Goal: Find specific page/section: Find specific page/section

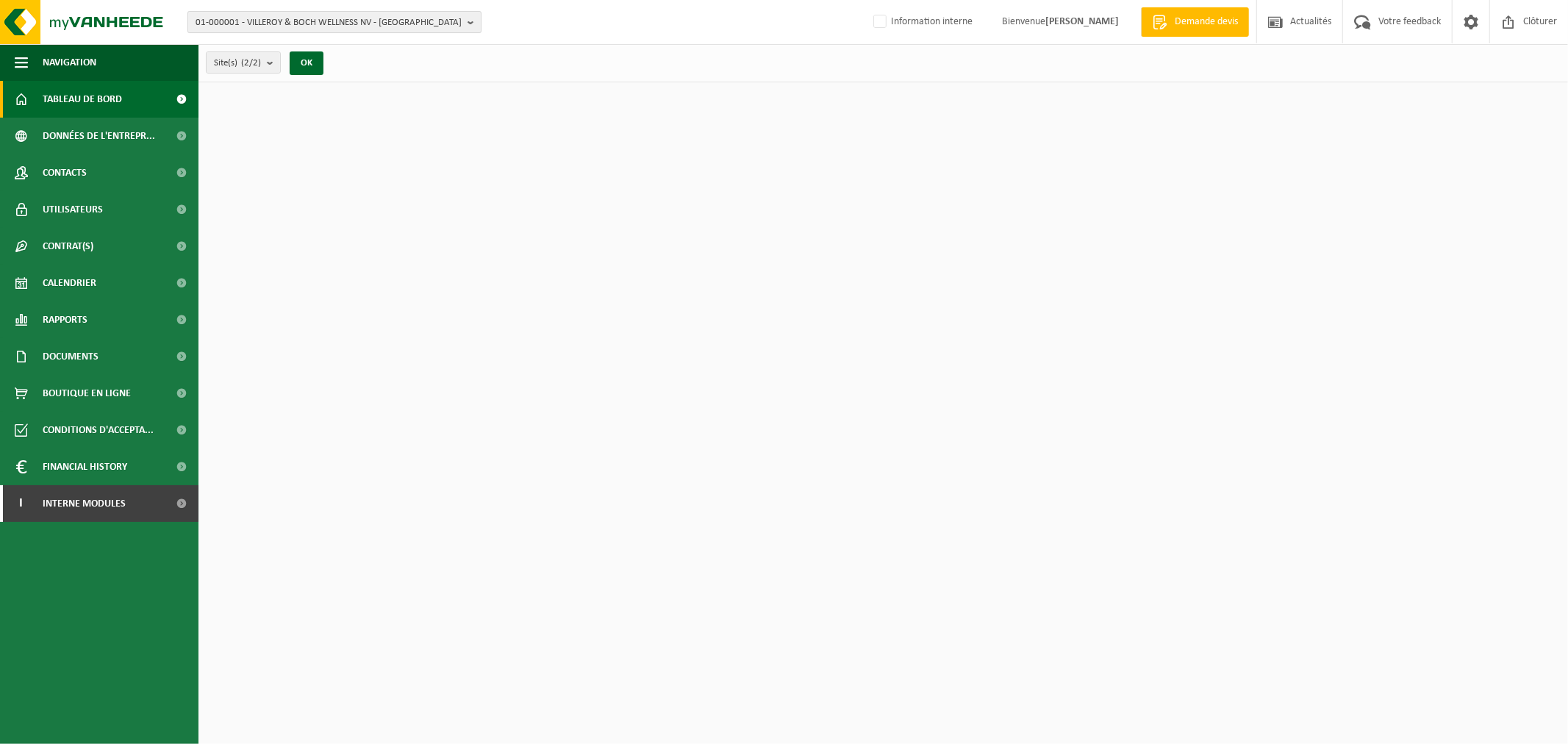
click at [340, 23] on span "01-000001 - VILLEROY & BOCH WELLNESS NV - ROESELARE" at bounding box center [328, 22] width 266 height 22
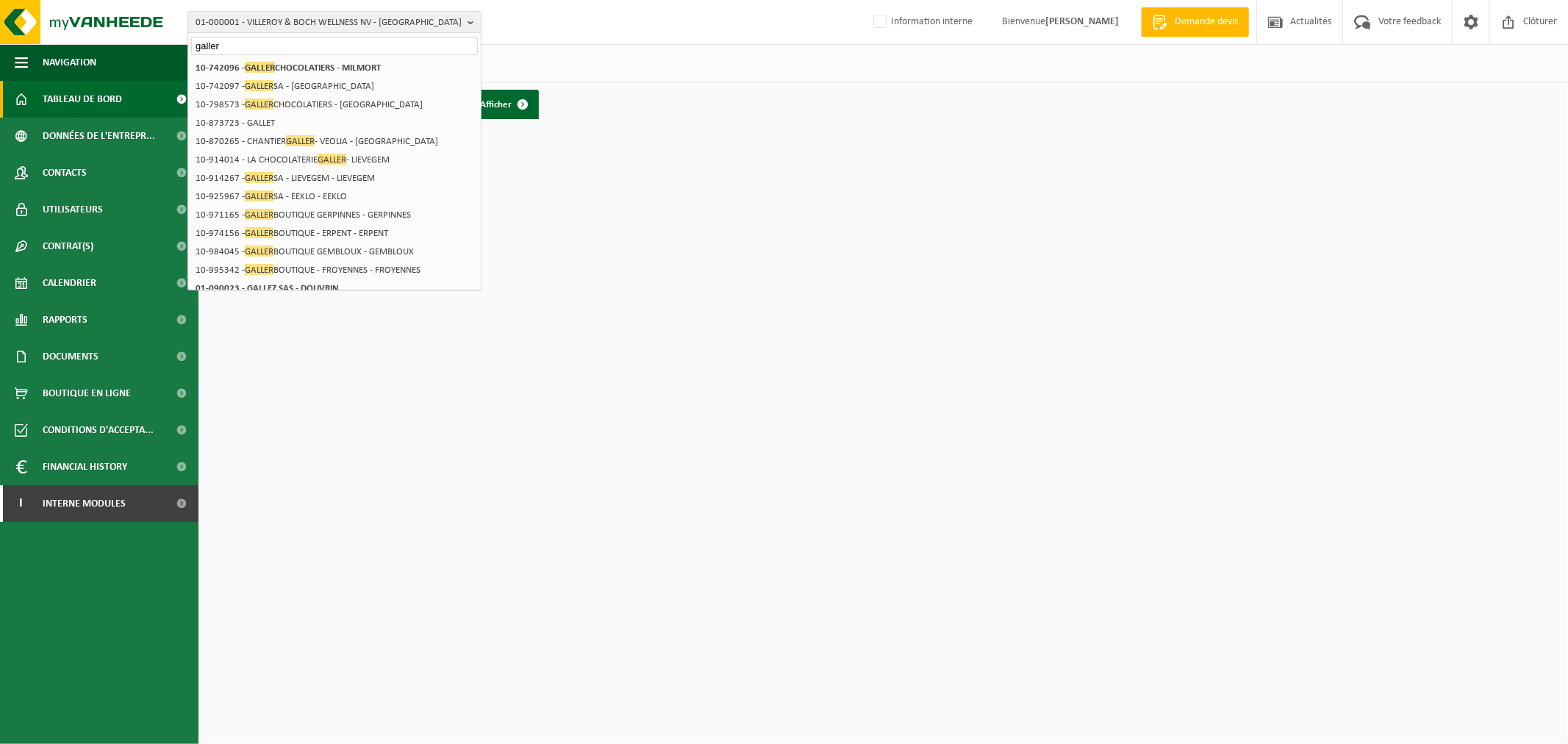
type input "galler"
click at [351, 59] on li "10-742096 - GALLER CHOCOLATIERS - MILMORT" at bounding box center [334, 67] width 286 height 18
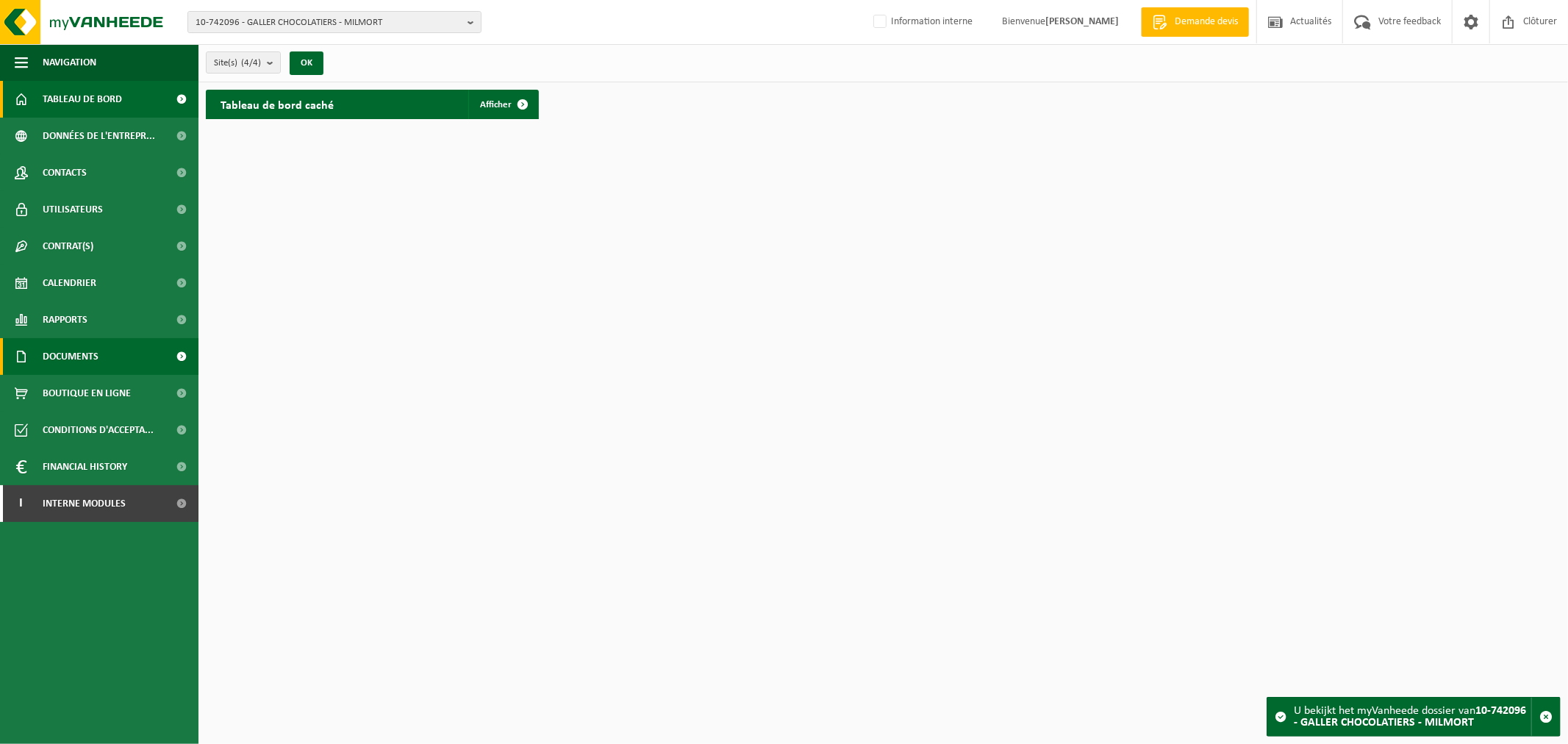
click at [95, 351] on span "Documents" at bounding box center [71, 356] width 56 height 37
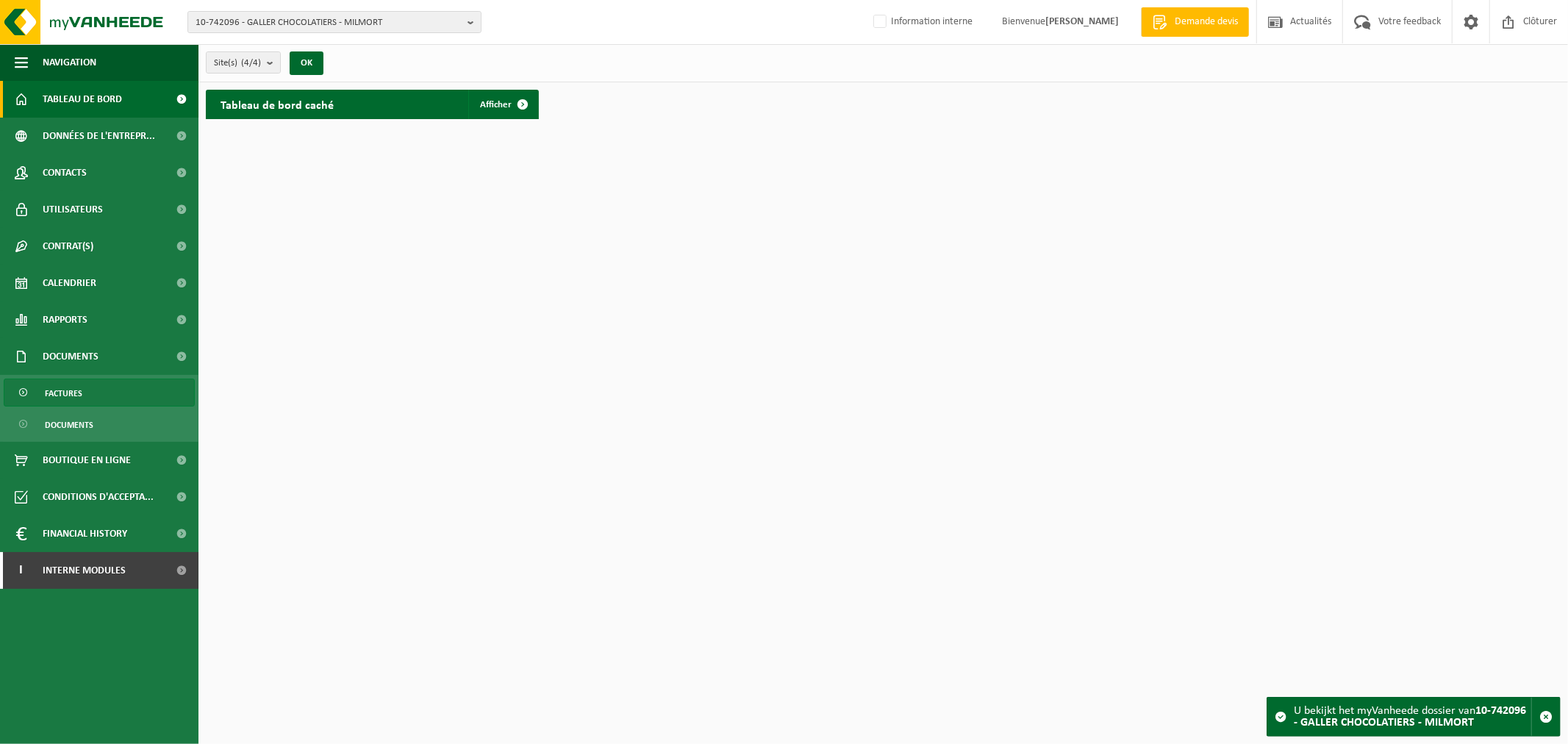
click at [100, 394] on link "Factures" at bounding box center [99, 393] width 191 height 28
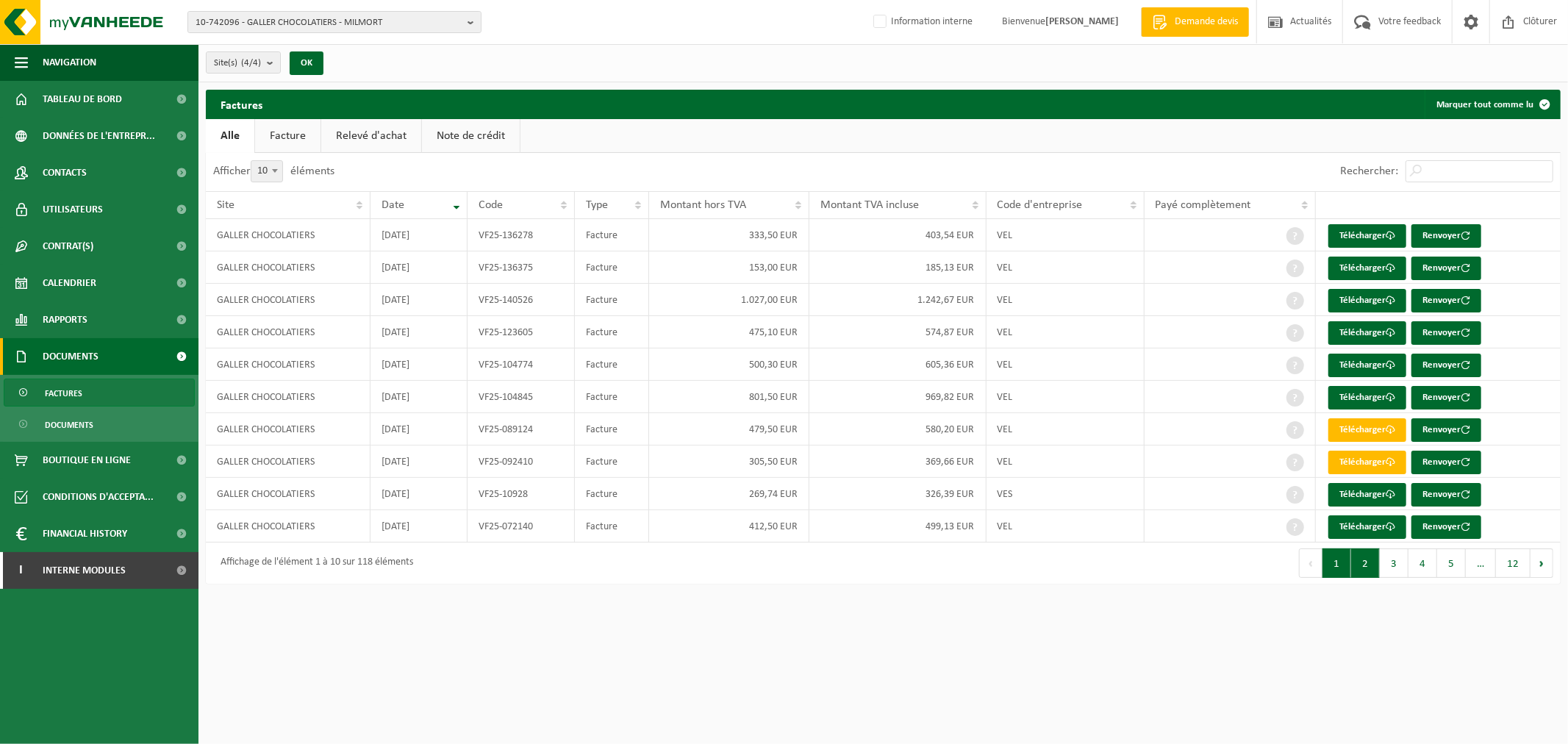
click at [1368, 563] on button "2" at bounding box center [1366, 563] width 29 height 30
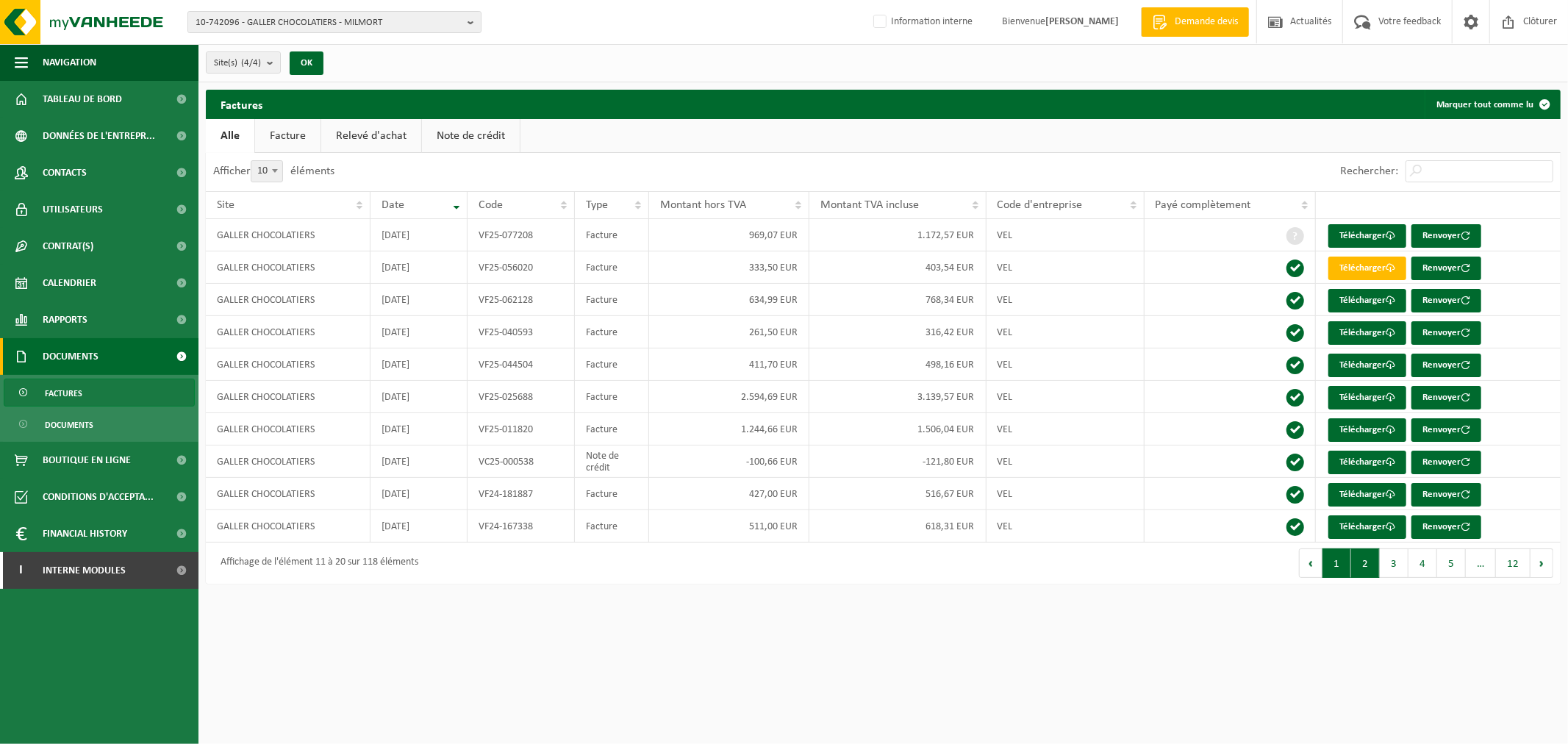
click at [1341, 564] on button "1" at bounding box center [1337, 563] width 29 height 30
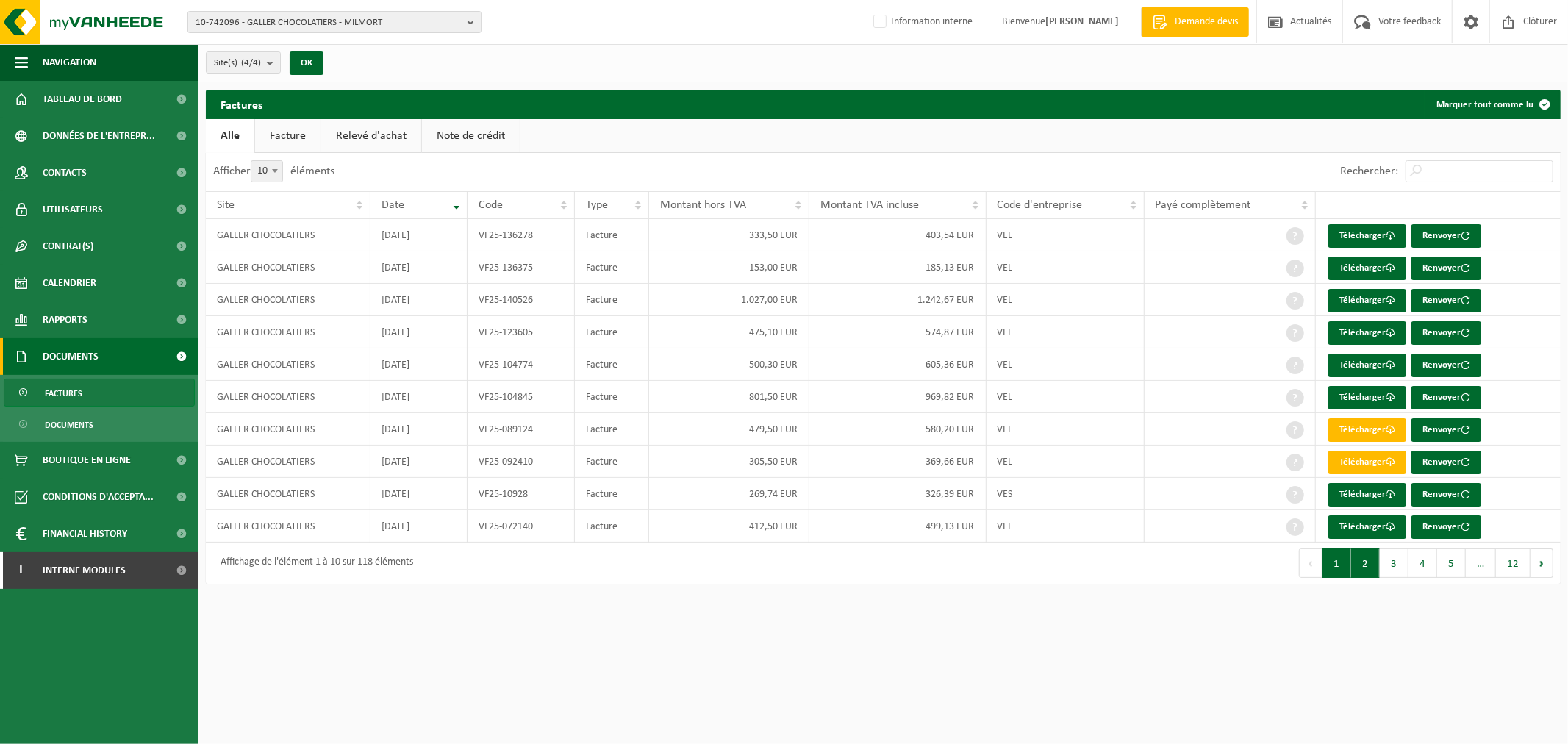
click at [1367, 563] on button "2" at bounding box center [1366, 563] width 29 height 30
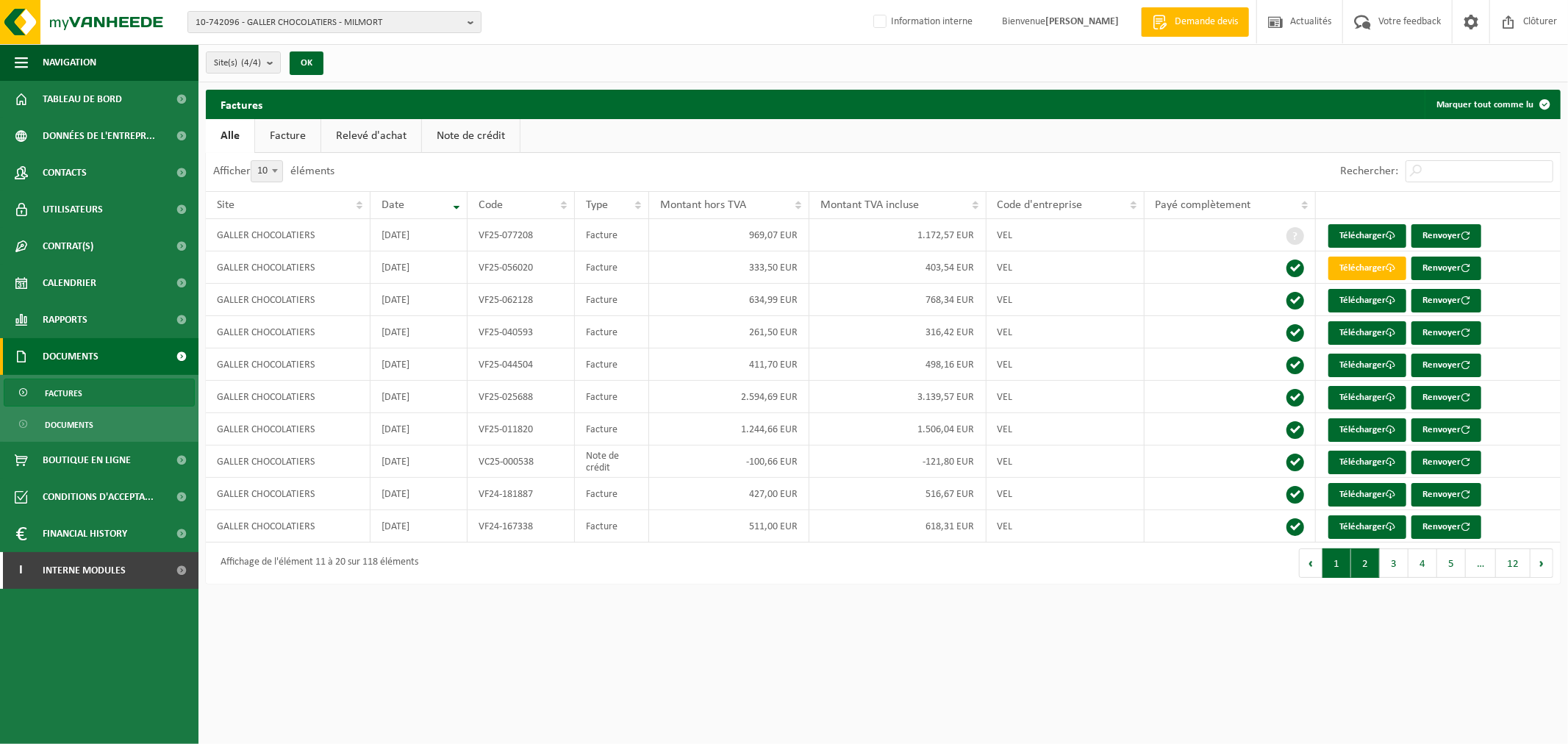
click at [1337, 570] on button "1" at bounding box center [1337, 563] width 29 height 30
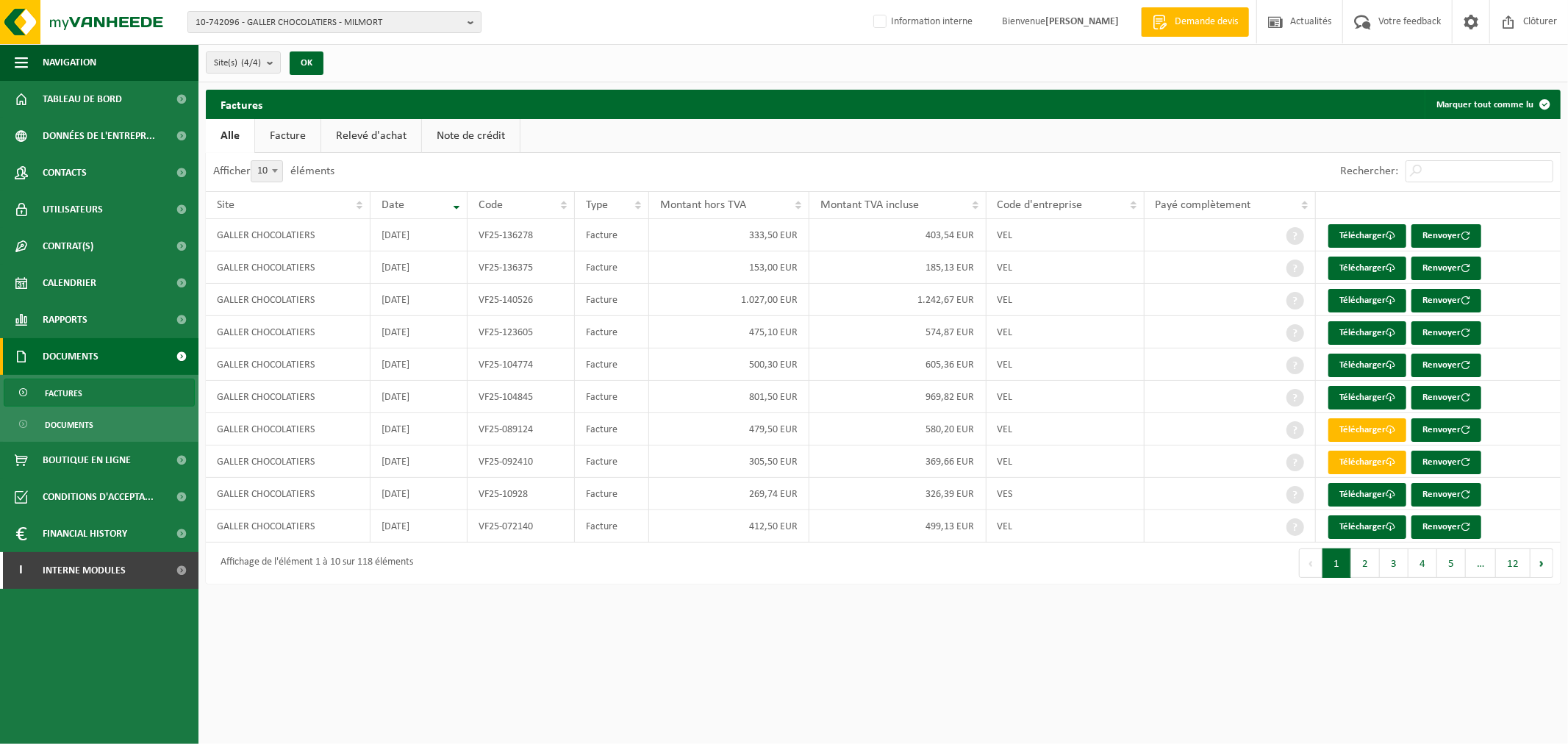
click at [1144, 622] on html "10-742096 - GALLER CHOCOLATIERS - MILMORT 10-742096 - GALLER CHOCOLATIERS - MIL…" at bounding box center [784, 372] width 1568 height 744
click at [1032, 584] on div "Factures Marquer tout comme lu Patientez Le téléchargement est un peu long en r…" at bounding box center [883, 340] width 1370 height 501
